Goal: Information Seeking & Learning: Learn about a topic

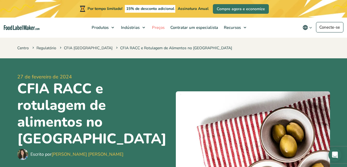
click at [159, 28] on font "Preços" at bounding box center [158, 27] width 13 height 5
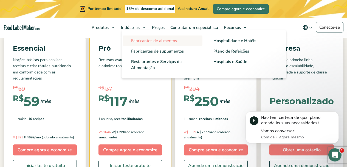
click at [150, 39] on font "Fabricantes de alimentos" at bounding box center [154, 40] width 46 height 5
